Goal: Check status: Check status

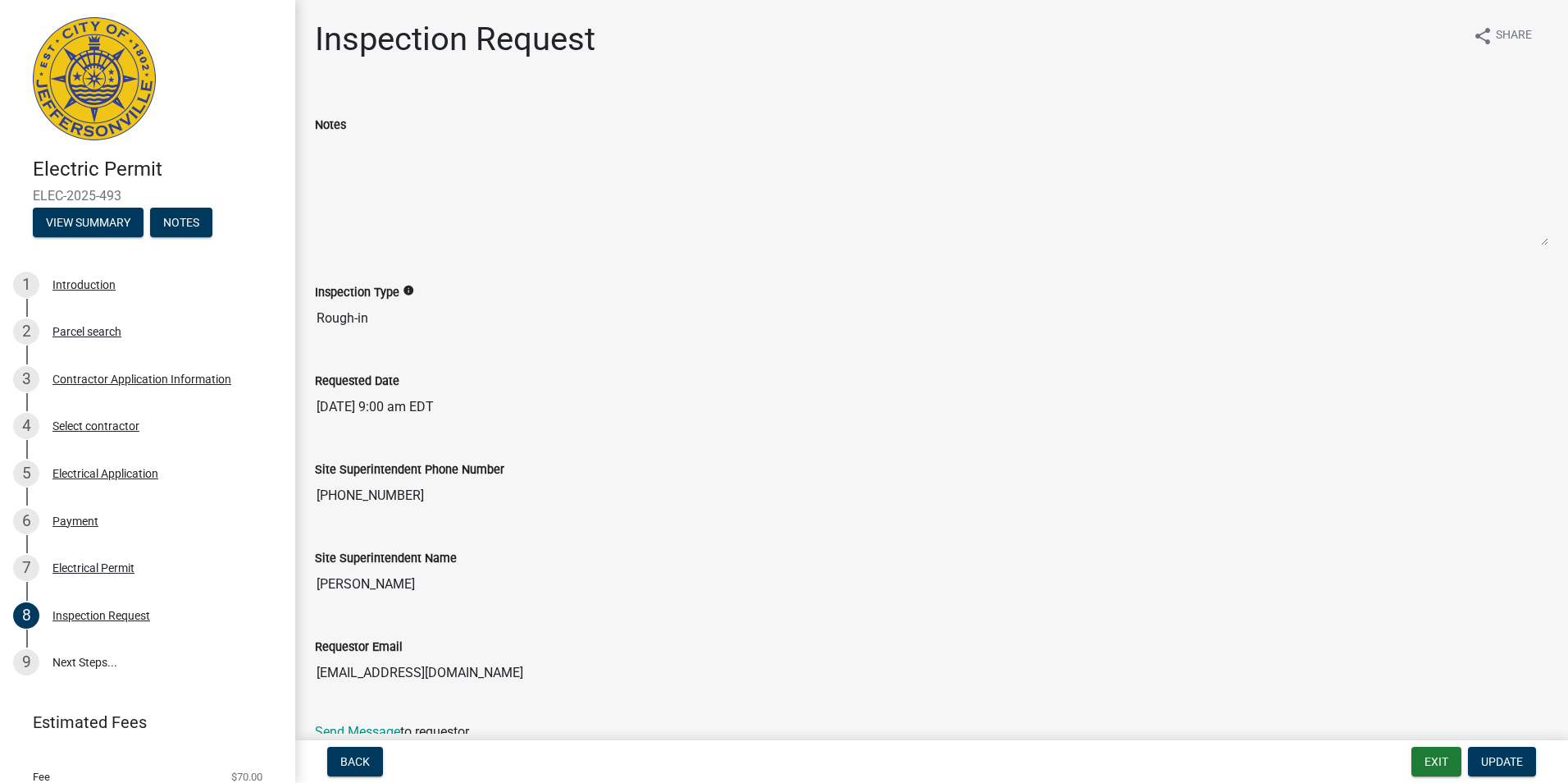
scroll to position [72, 0]
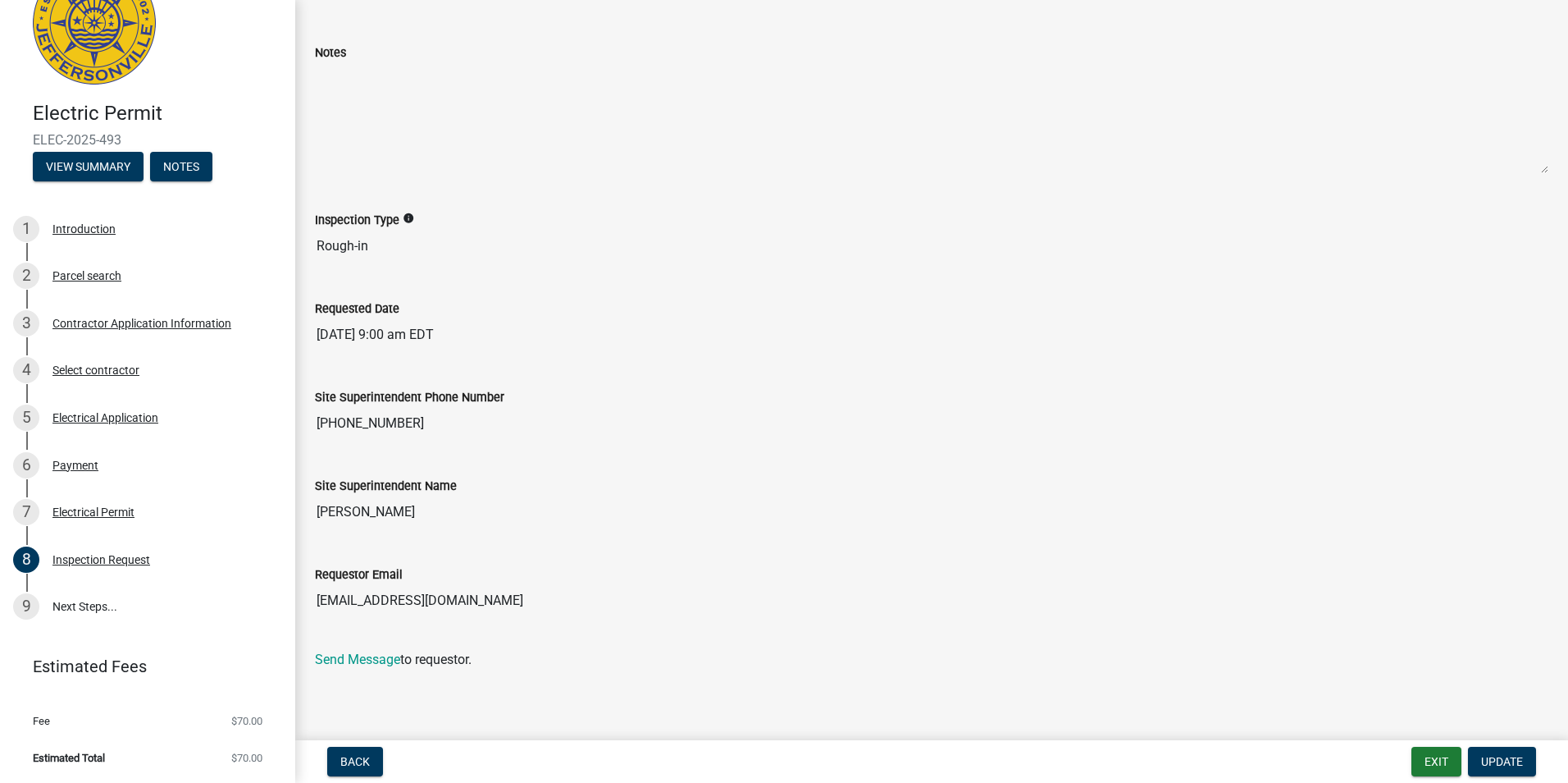
click at [1468, 746] on button "Update" at bounding box center [1502, 761] width 68 height 29
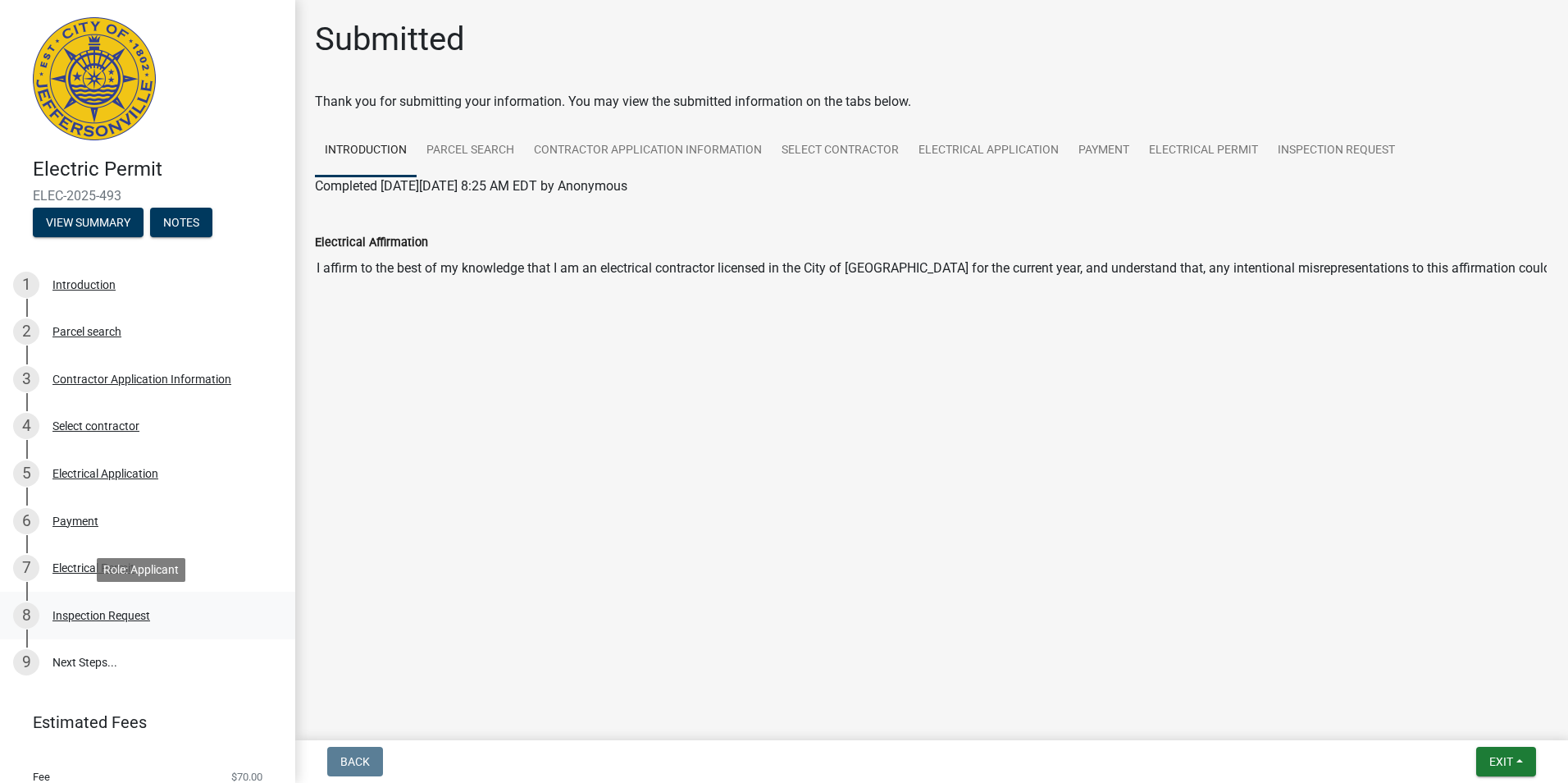
click at [112, 614] on div "Inspection Request" at bounding box center [101, 615] width 97 height 12
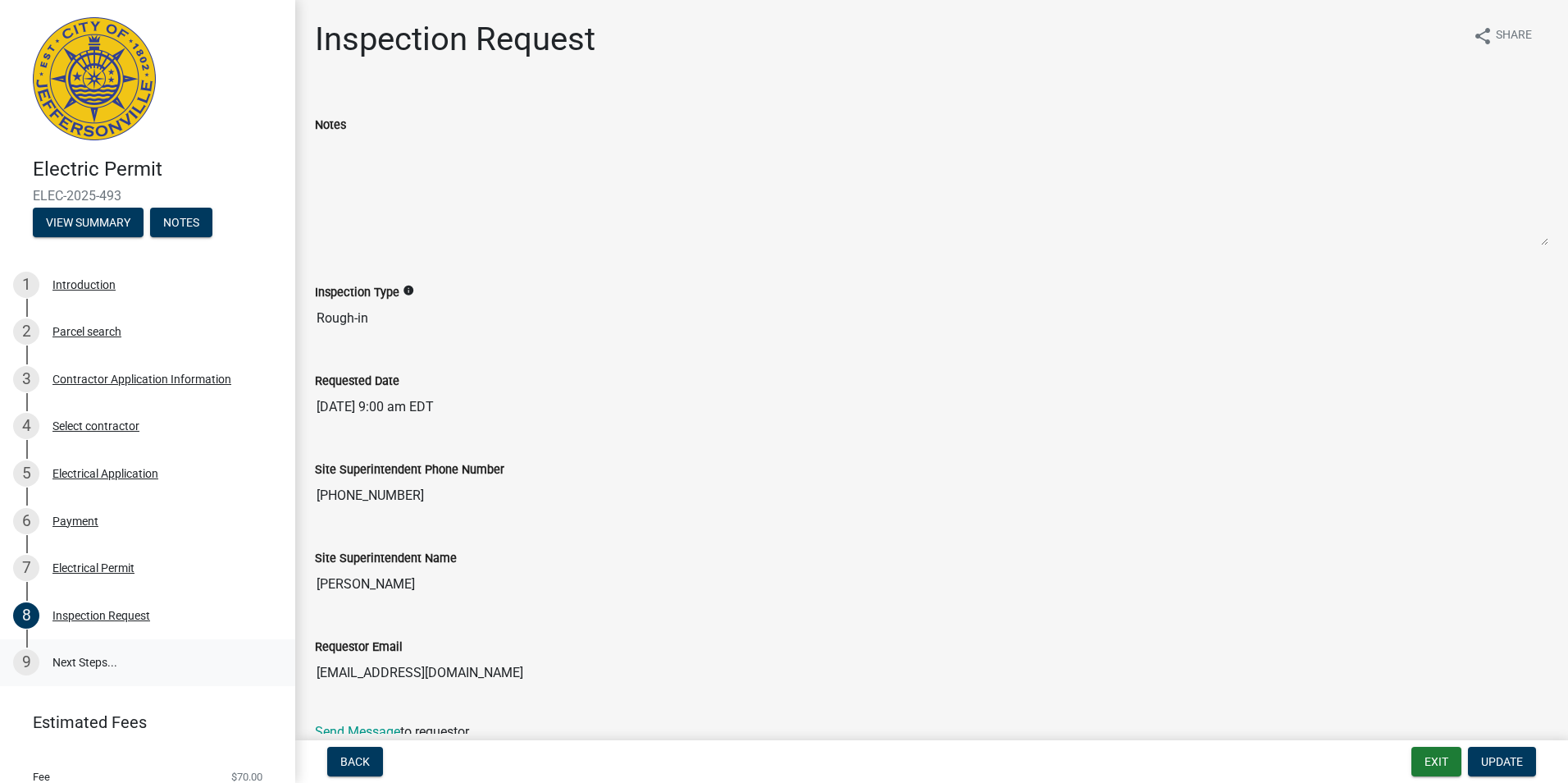
click at [63, 659] on link "9 Next Steps..." at bounding box center [147, 663] width 295 height 47
click at [68, 655] on link "9 Next Steps..." at bounding box center [147, 663] width 295 height 47
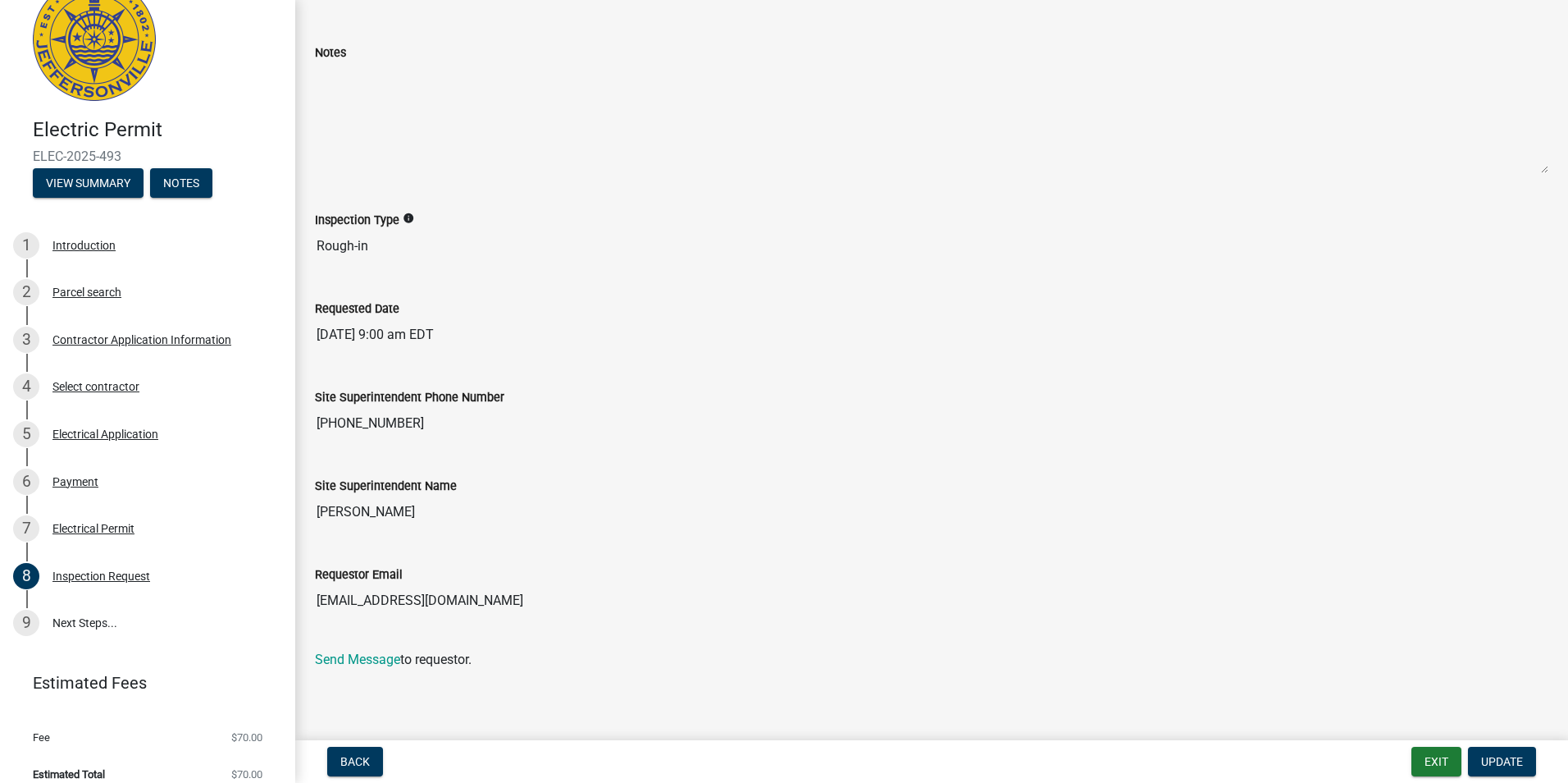
scroll to position [56, 0]
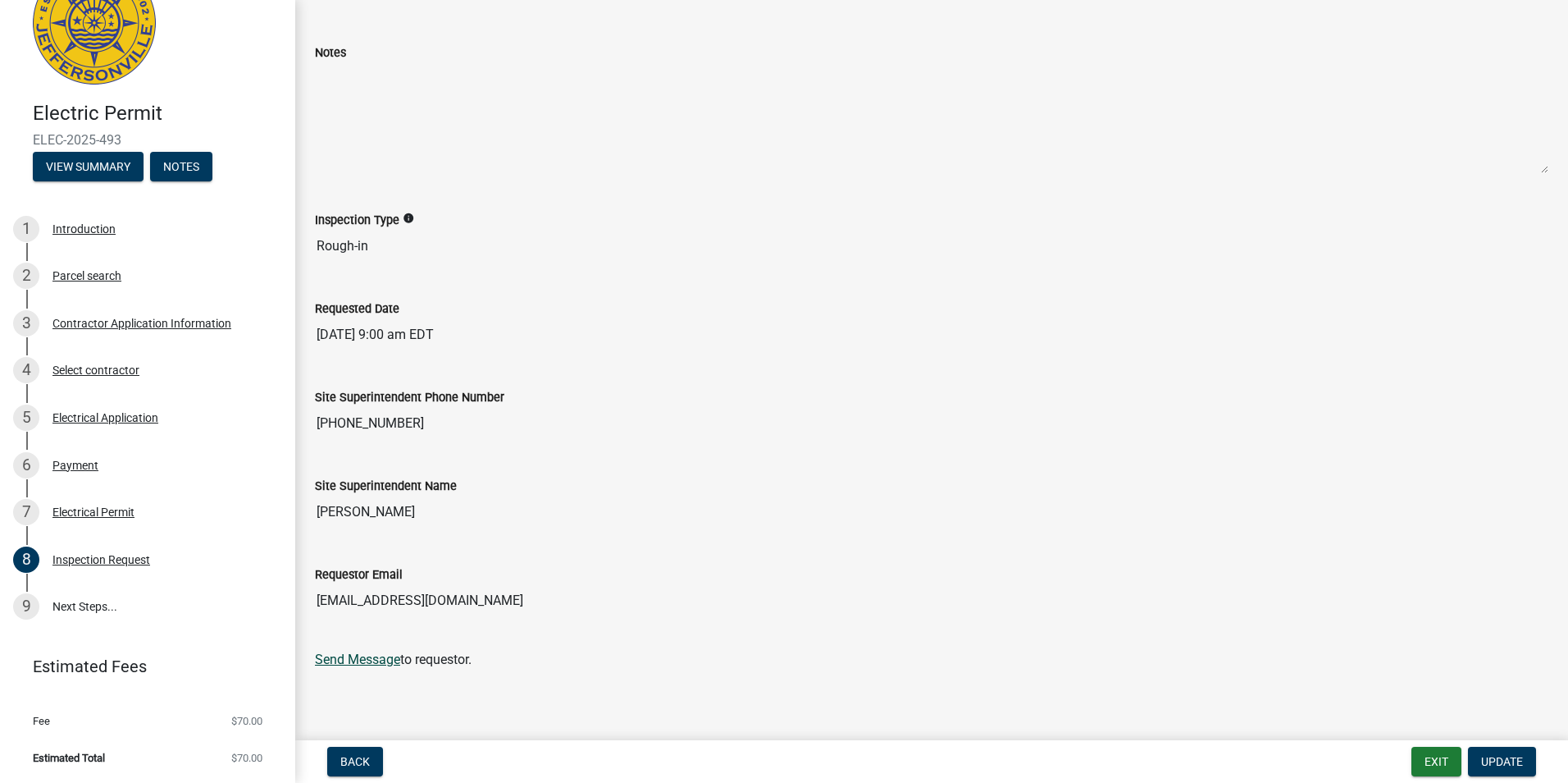
click at [361, 655] on link "Send Message" at bounding box center [357, 658] width 86 height 15
click at [1497, 758] on span "Update" at bounding box center [1501, 761] width 42 height 13
click at [83, 603] on link "9 Next Steps..." at bounding box center [147, 606] width 295 height 47
click at [351, 658] on link "Send Message" at bounding box center [357, 658] width 86 height 15
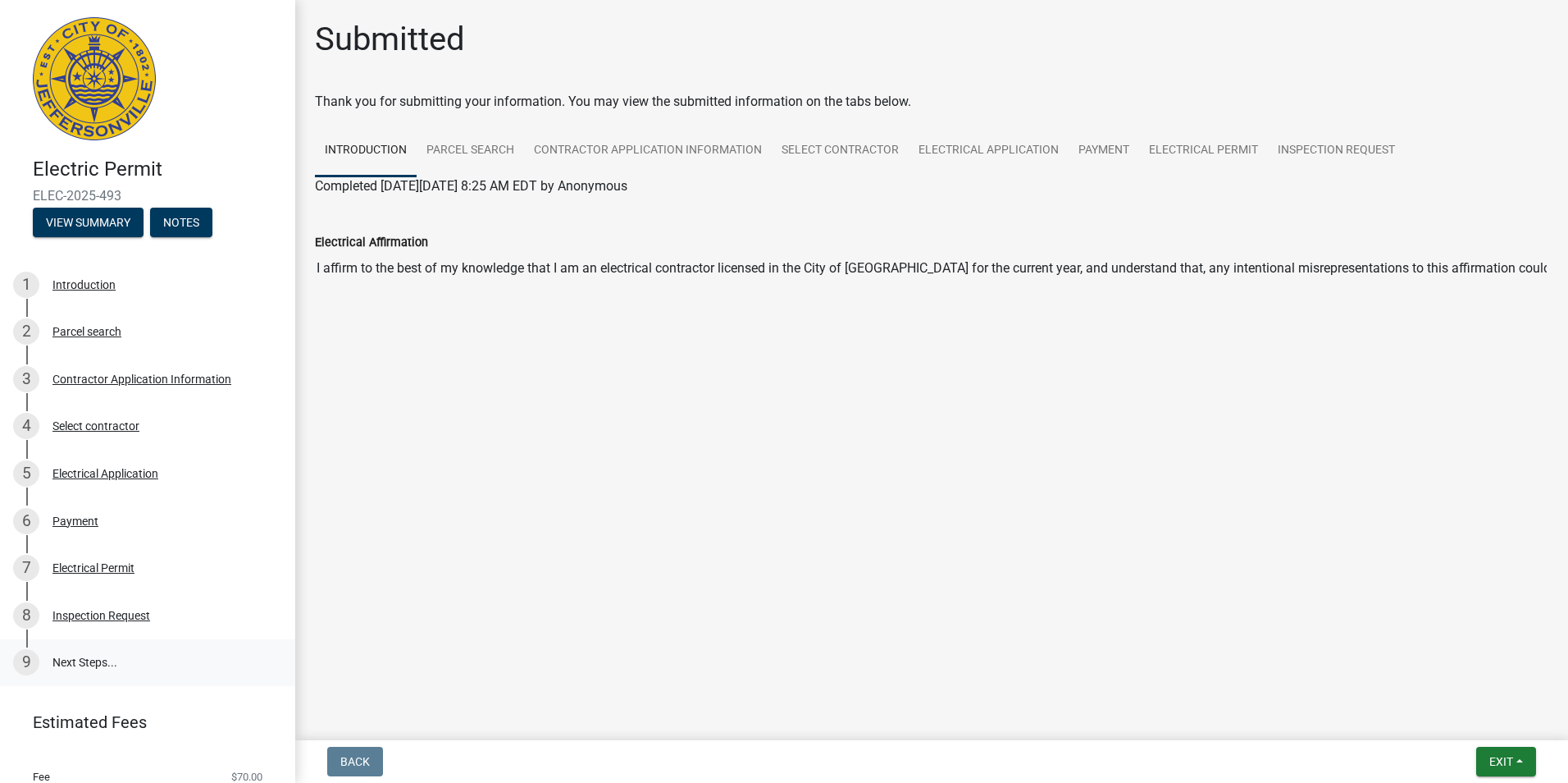
click at [108, 656] on link "9 Next Steps..." at bounding box center [147, 663] width 295 height 47
click at [1498, 754] on span "Exit" at bounding box center [1501, 761] width 24 height 13
click at [1465, 722] on button "Save & Exit" at bounding box center [1470, 719] width 131 height 39
click at [94, 659] on link "9 Next Steps..." at bounding box center [147, 663] width 295 height 47
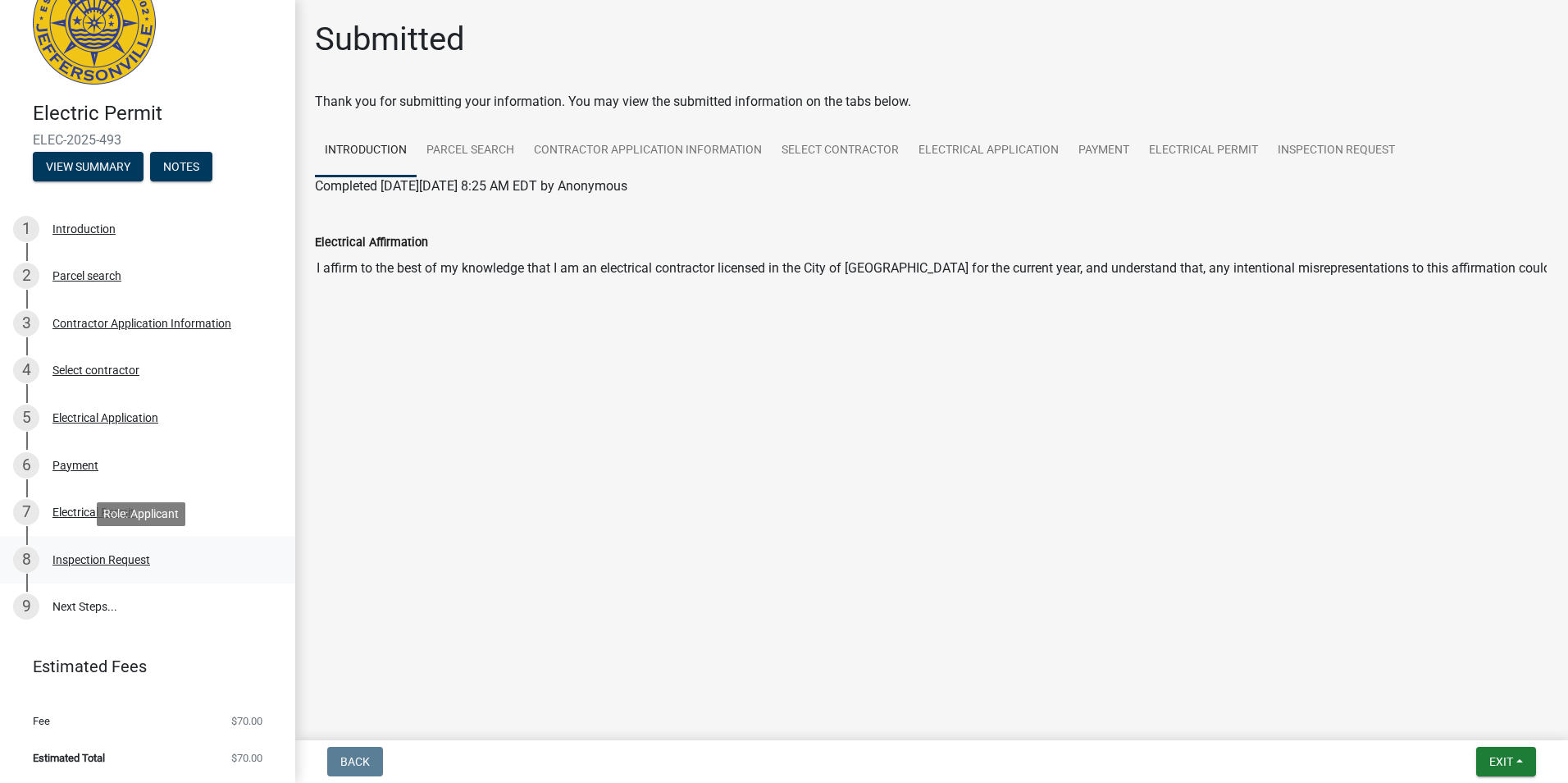
click at [88, 548] on div "8 Inspection Request" at bounding box center [141, 559] width 256 height 26
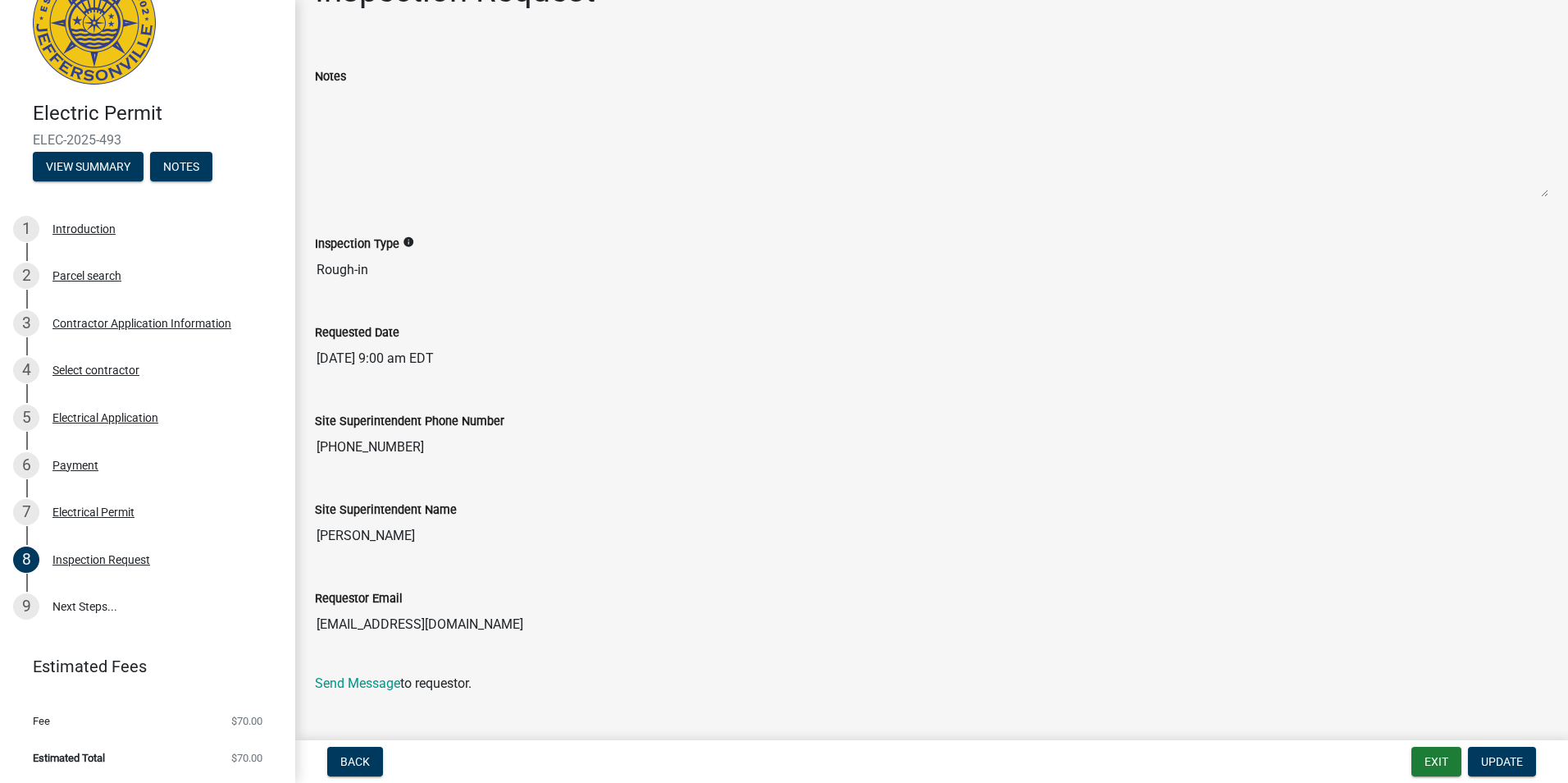
scroll to position [72, 0]
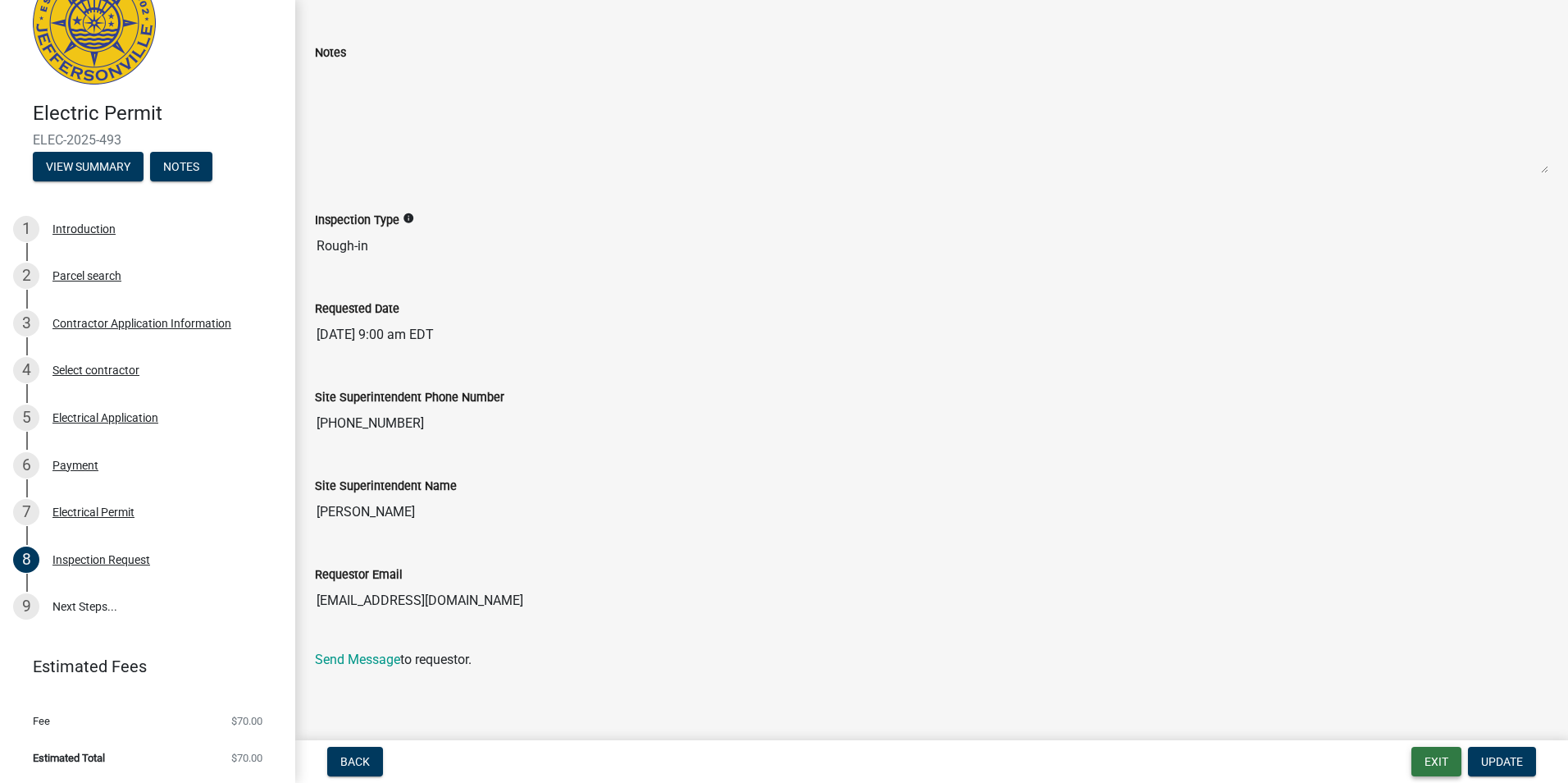
click at [1435, 761] on button "Exit" at bounding box center [1436, 761] width 50 height 29
